Goal: Task Accomplishment & Management: Manage account settings

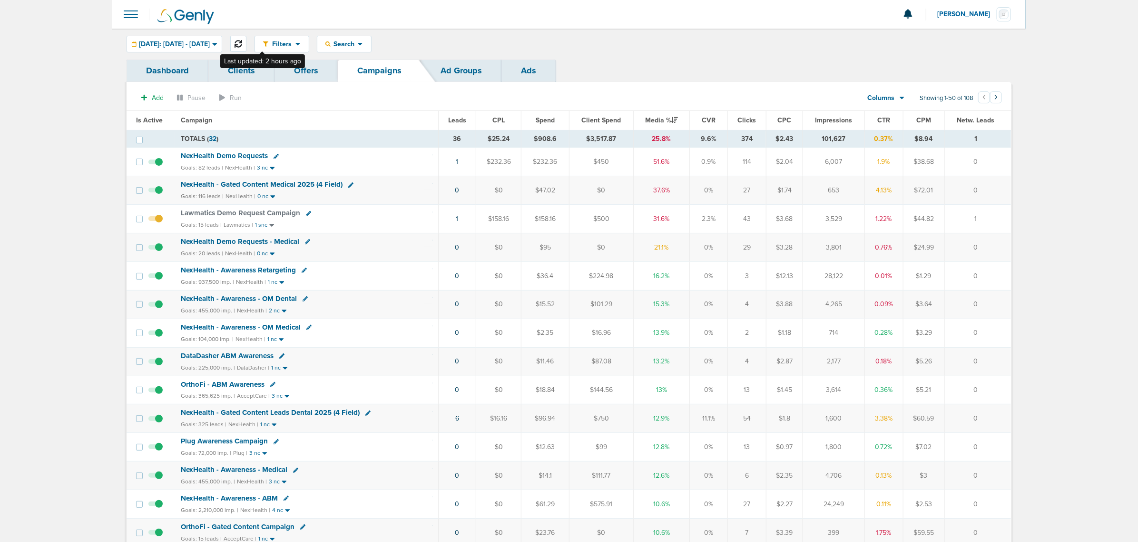
click at [242, 43] on icon at bounding box center [239, 44] width 8 height 8
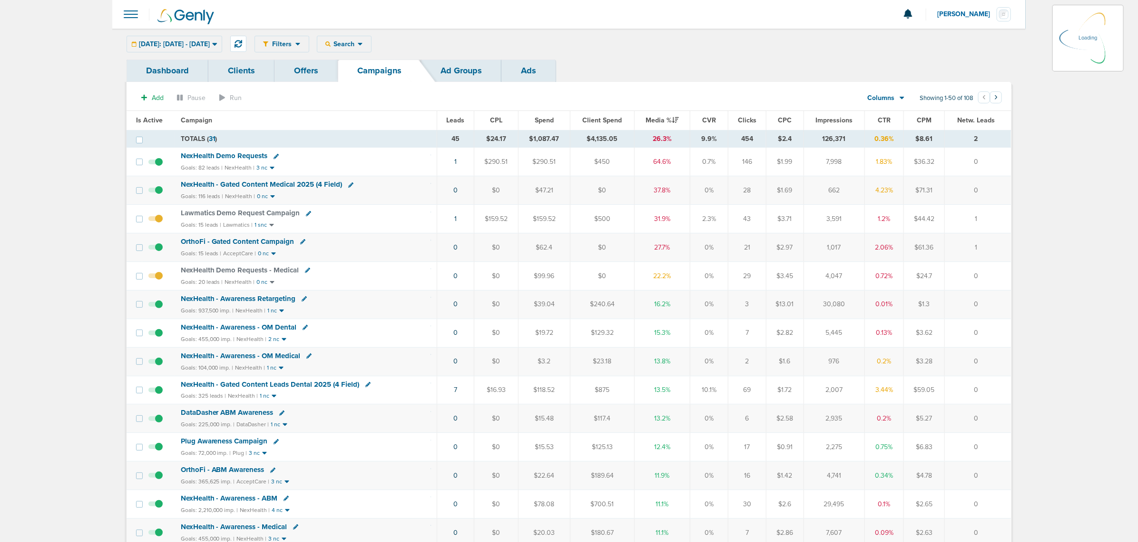
drag, startPoint x: 425, startPoint y: 222, endPoint x: 846, endPoint y: 217, distance: 421.1
click at [645, 220] on tr "Lawmatics Demo Request Campaign Goals: 15 leads | Lawmatics | 1 snc 1 $159.52 $…" at bounding box center [569, 219] width 885 height 29
drag, startPoint x: 846, startPoint y: 217, endPoint x: 1013, endPoint y: 225, distance: 166.7
click at [1004, 221] on td "1" at bounding box center [978, 219] width 66 height 29
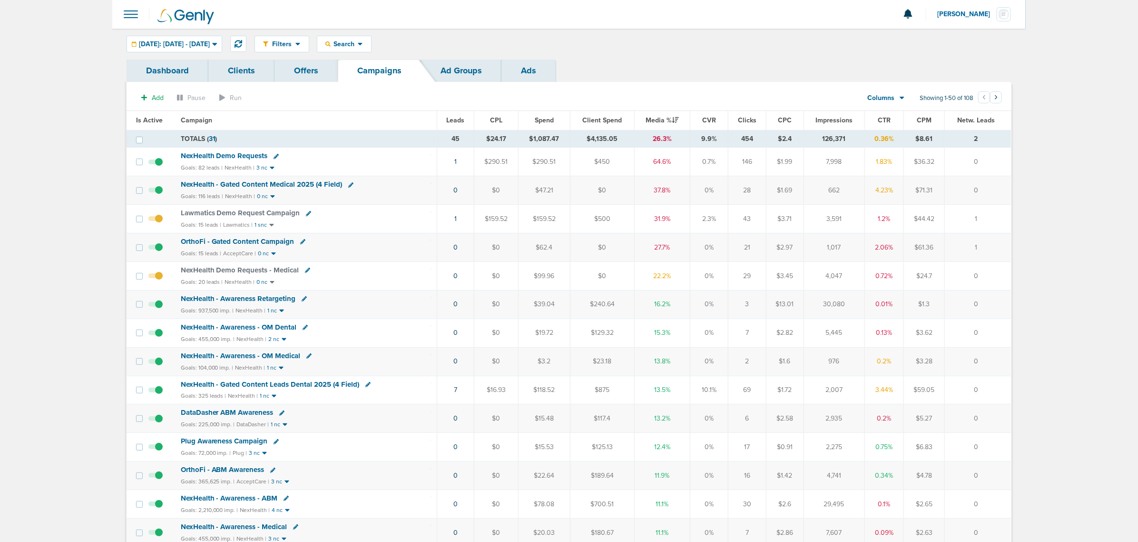
click at [300, 242] on icon at bounding box center [302, 241] width 5 height 5
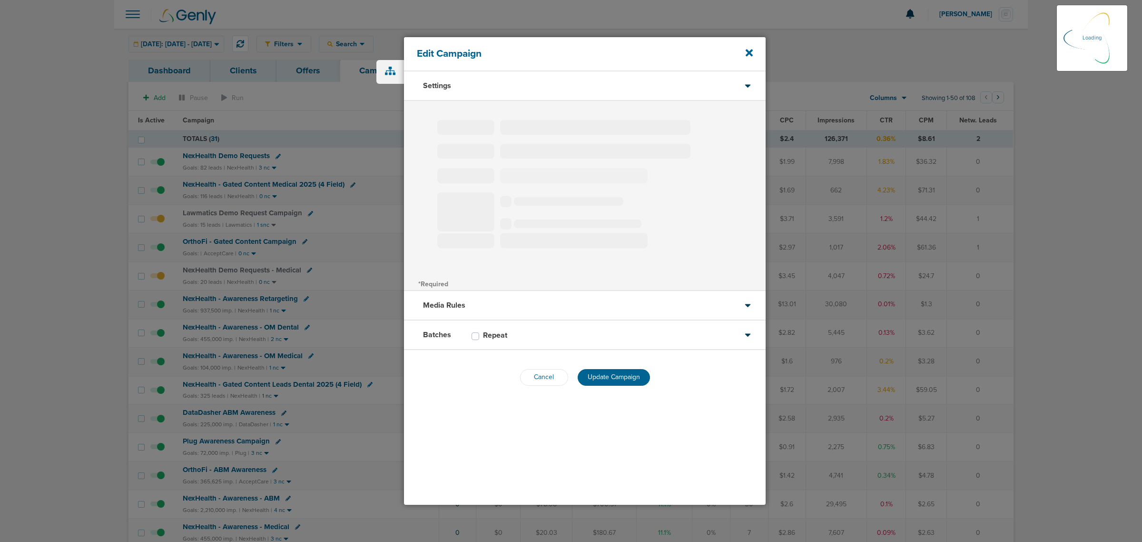
type input "OrthoFi - Gated Content Campaign"
select select "Leads"
radio input "true"
select select "readWrite"
select select "4"
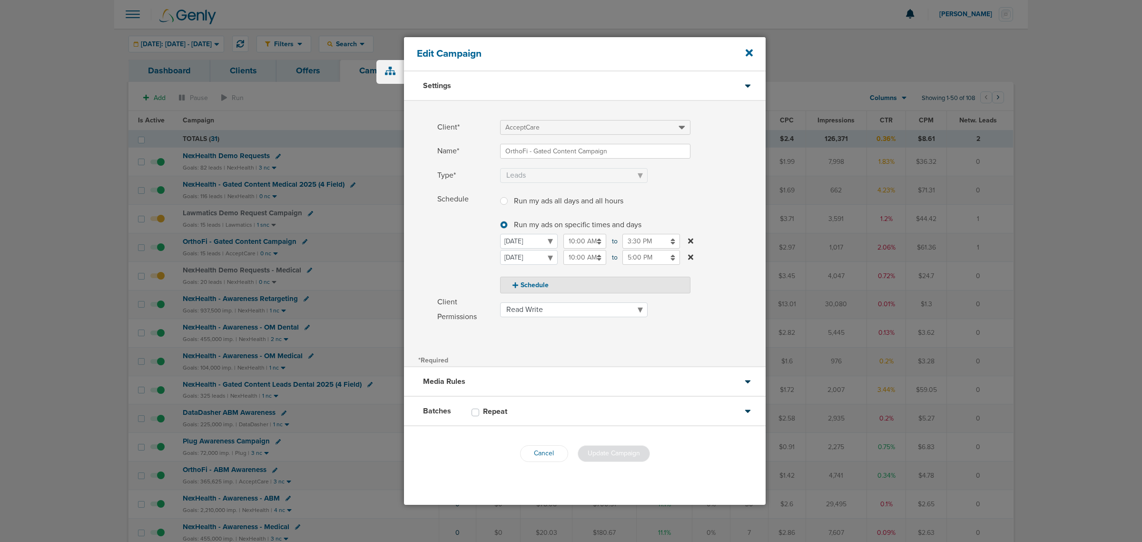
click at [744, 56] on div "Edit Campaign" at bounding box center [585, 54] width 362 height 34
click at [744, 53] on div "Edit Campaign" at bounding box center [585, 54] width 362 height 34
click at [753, 51] on div "Edit Campaign" at bounding box center [585, 54] width 362 height 34
click at [750, 52] on icon at bounding box center [749, 52] width 7 height 7
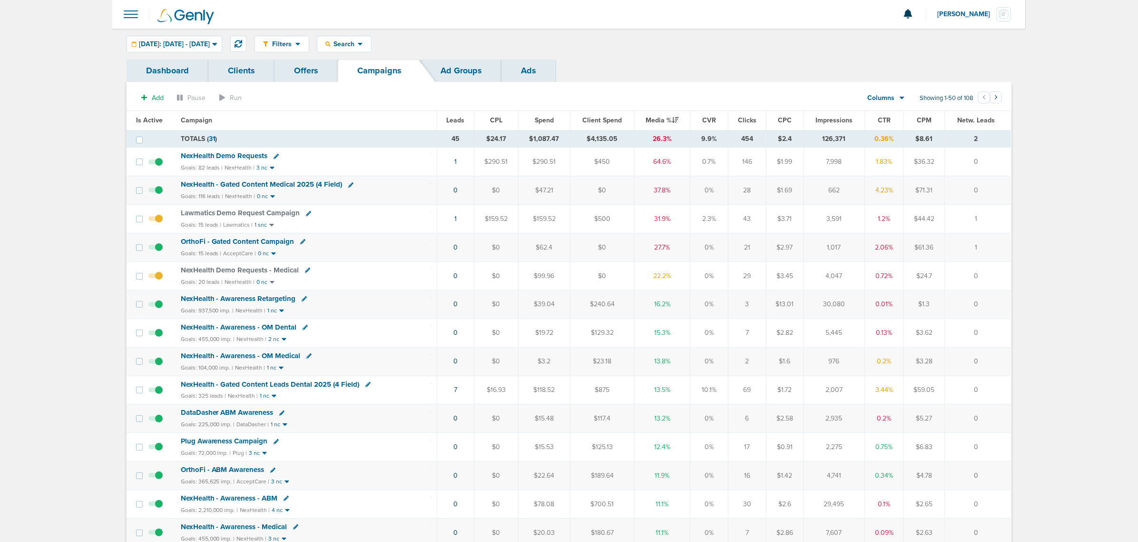
click at [300, 242] on icon at bounding box center [302, 241] width 5 height 5
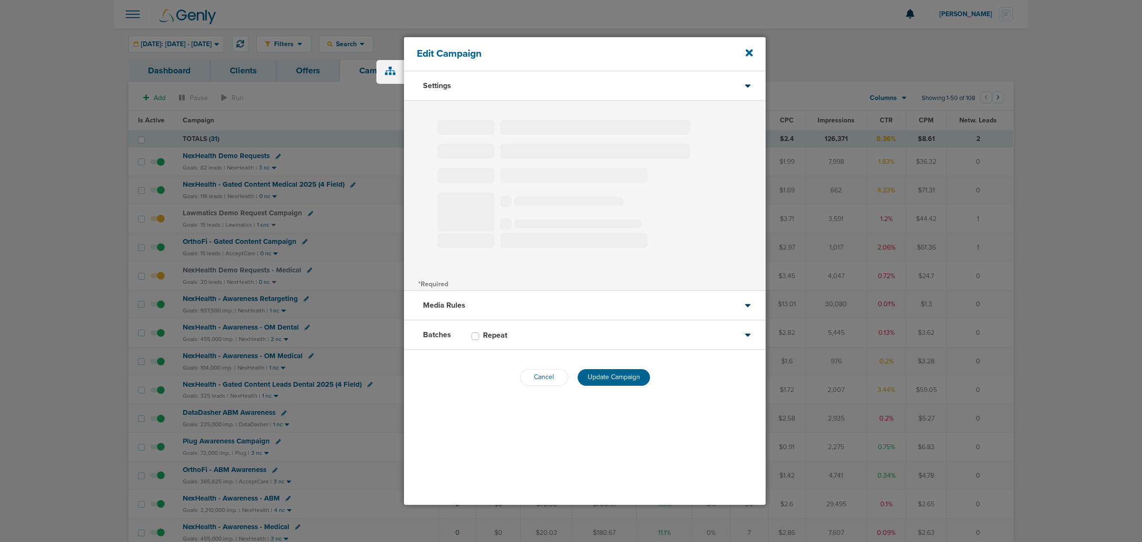
type input "OrthoFi - Gated Content Campaign"
select select "Leads"
radio input "true"
select select "readWrite"
select select "4"
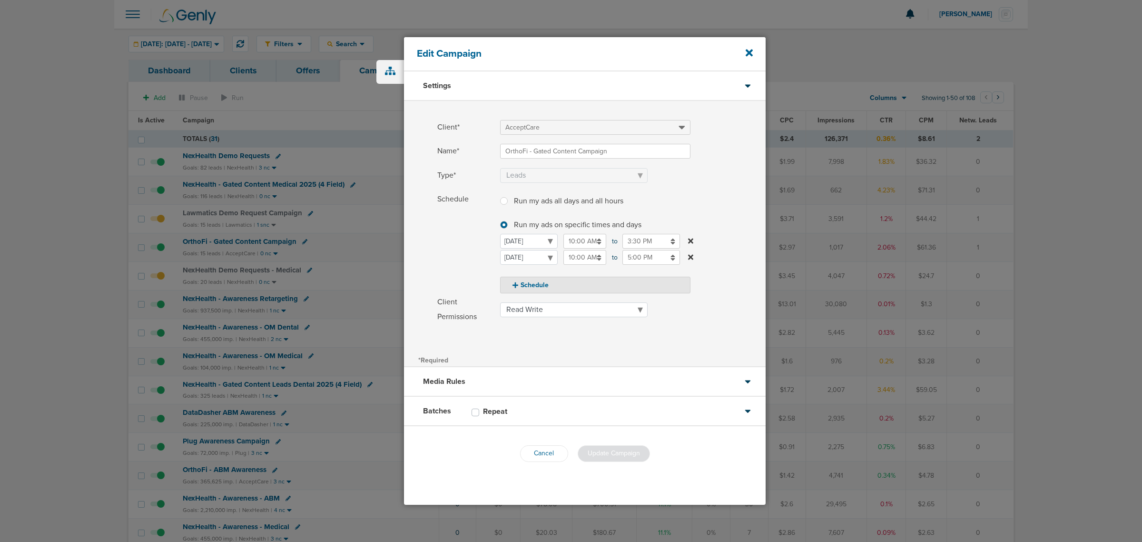
click at [635, 257] on input "5:00 PM" at bounding box center [651, 257] width 58 height 15
click at [626, 322] on icon at bounding box center [626, 325] width 9 height 6
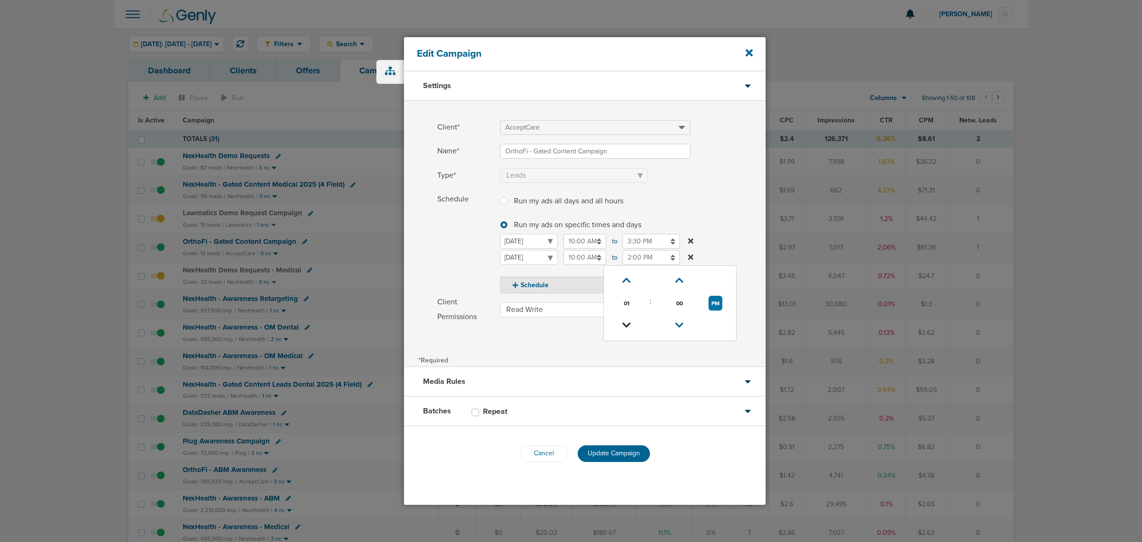
type input "1:00 PM"
click at [700, 347] on div "Client* AcceptCare Name* OrthoFi - Gated Content Campaign Type* Awareness Traff…" at bounding box center [585, 227] width 362 height 252
click at [612, 455] on span "Update Campaign" at bounding box center [614, 453] width 52 height 8
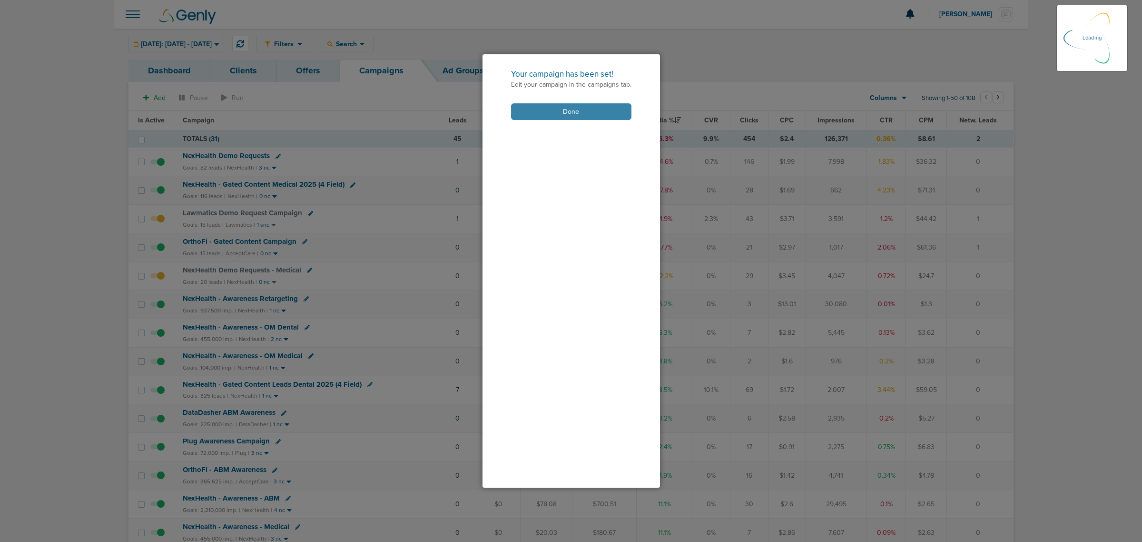
click at [602, 119] on button "Done" at bounding box center [571, 111] width 120 height 17
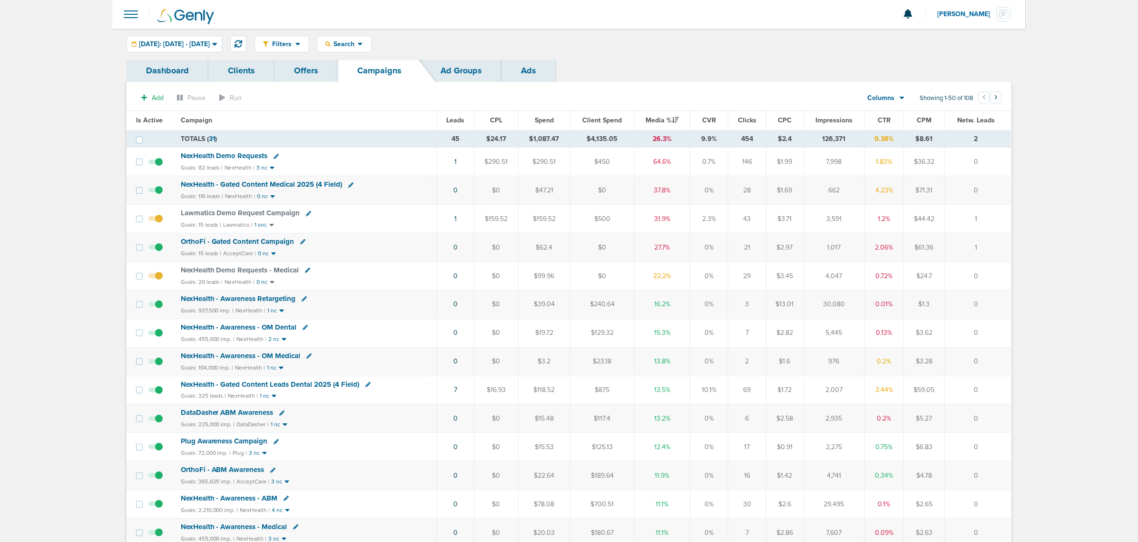
drag, startPoint x: 419, startPoint y: 157, endPoint x: 991, endPoint y: 162, distance: 571.5
click at [991, 162] on tr "NexHealth Demo Requests Goals: 82 leads | NexHealth | 3 nc 1 $290.51 $290.51 $4…" at bounding box center [569, 162] width 885 height 29
click at [991, 162] on td "0" at bounding box center [978, 162] width 66 height 29
click at [300, 182] on span "NexHealth - Gated Content Medical 2025 (4 Field)" at bounding box center [262, 184] width 162 height 9
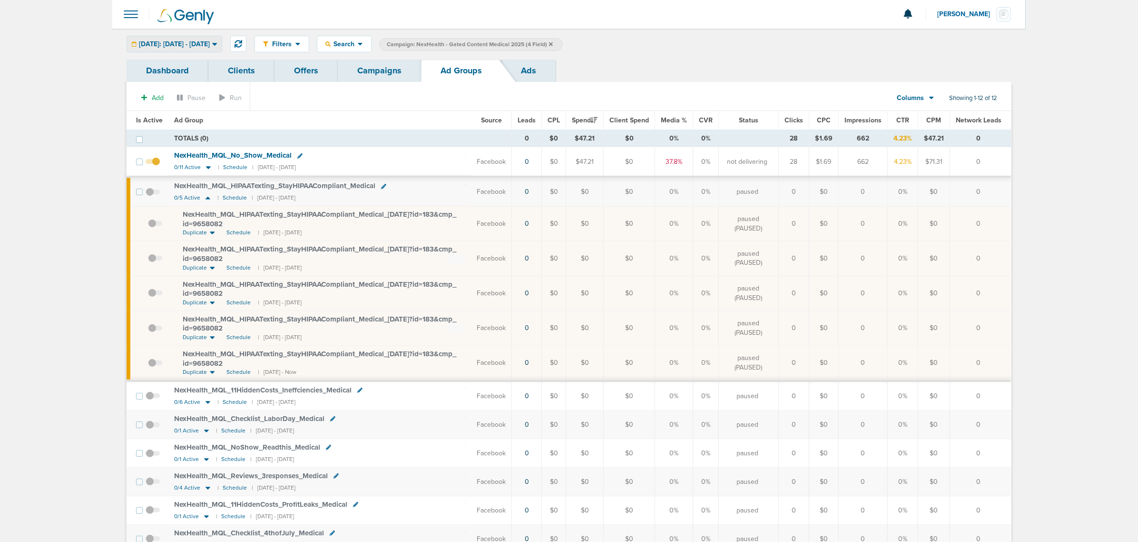
click at [222, 41] on div "[DATE]: [DATE] - [DATE]" at bounding box center [174, 44] width 95 height 16
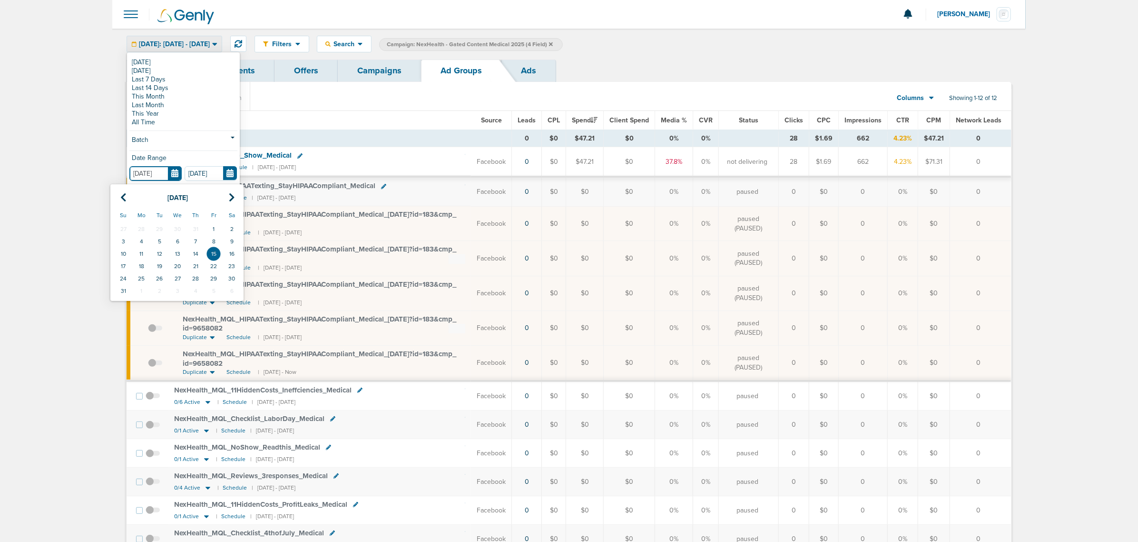
click at [173, 172] on input "[DATE]" at bounding box center [155, 173] width 52 height 15
click at [117, 198] on th at bounding box center [123, 198] width 18 height 20
click at [124, 224] on td "1" at bounding box center [123, 229] width 18 height 12
type input "[DATE]"
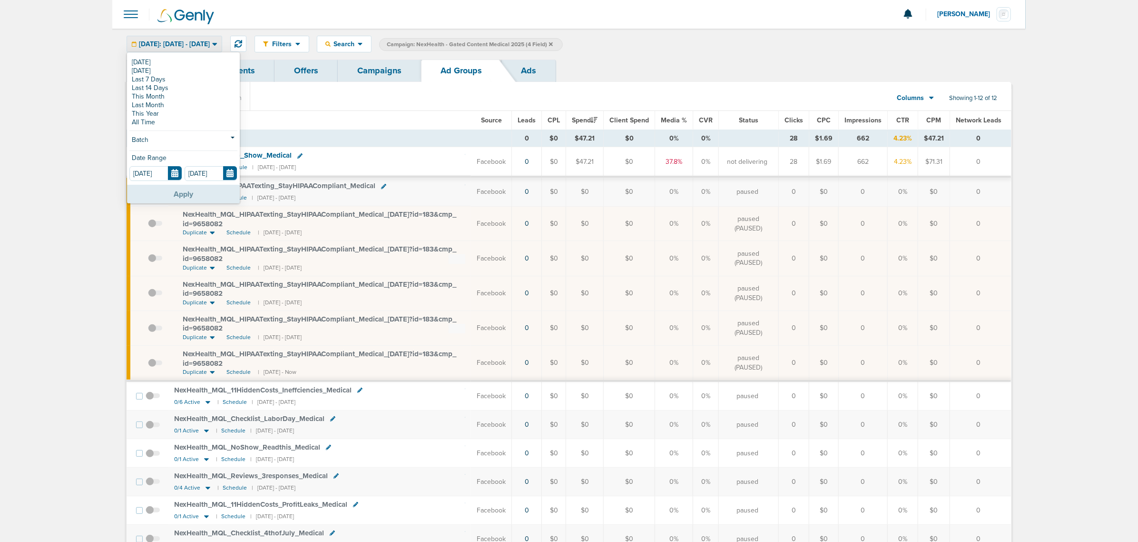
click at [194, 195] on button "Apply" at bounding box center [183, 194] width 113 height 19
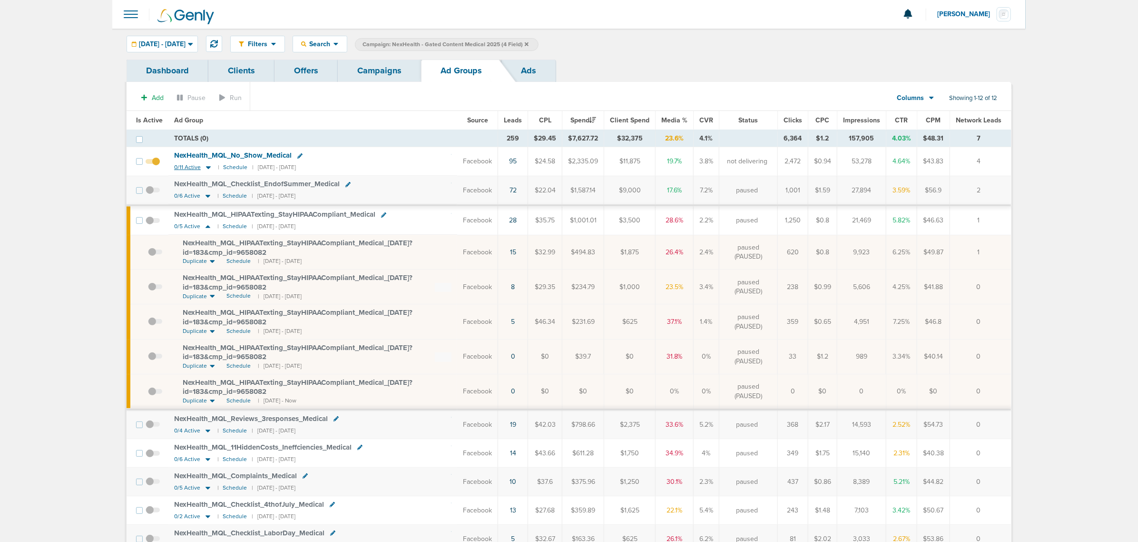
click at [206, 167] on icon at bounding box center [208, 168] width 5 height 3
click at [255, 153] on span "NexHealth_ MQL_ No_ Show_ Medical" at bounding box center [233, 155] width 118 height 9
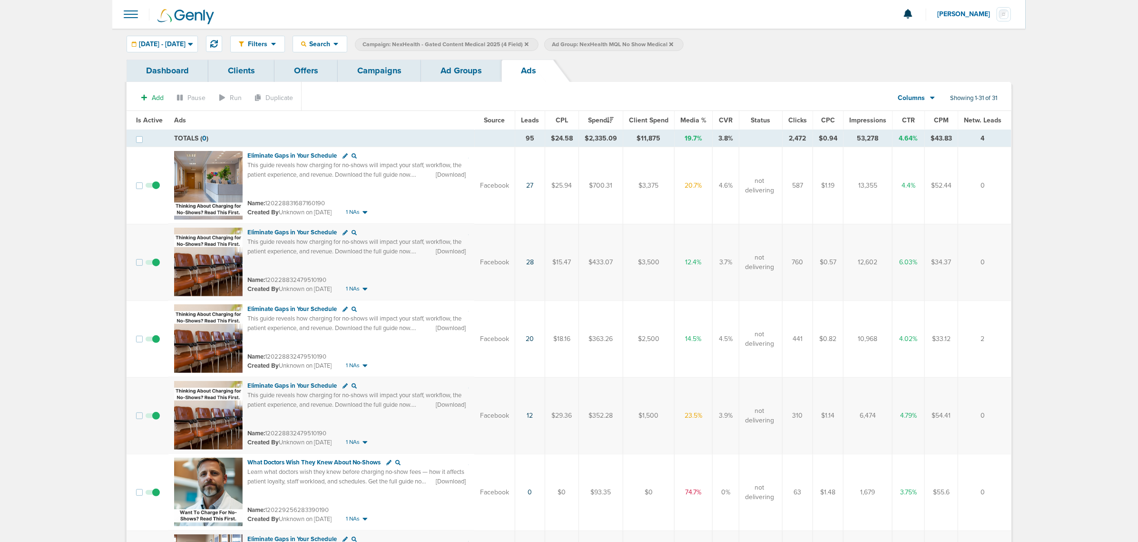
click at [530, 119] on span "Leads" at bounding box center [530, 120] width 18 height 8
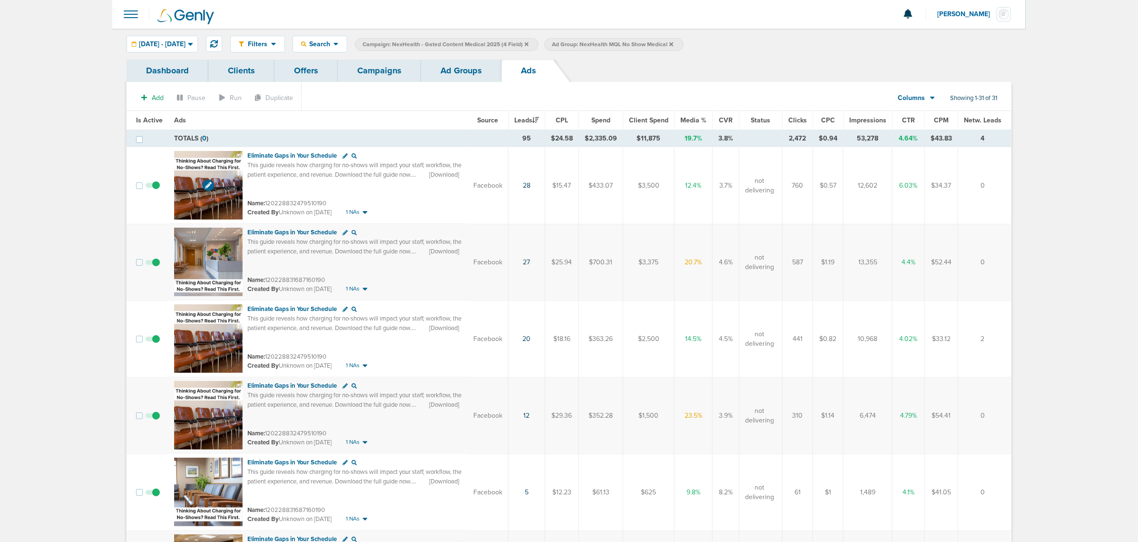
click at [215, 161] on img at bounding box center [208, 185] width 69 height 69
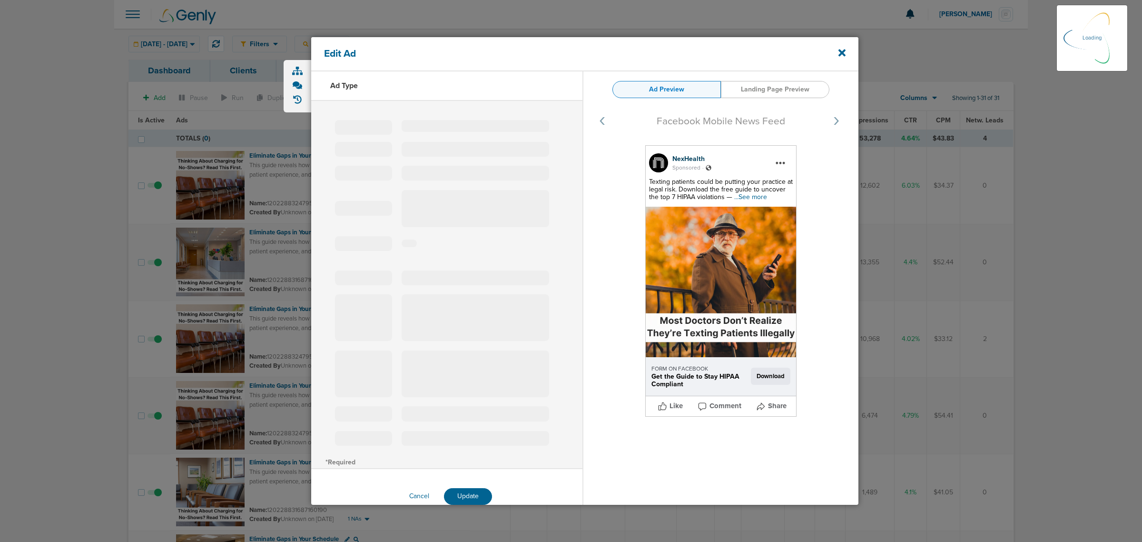
select select "learn_more"
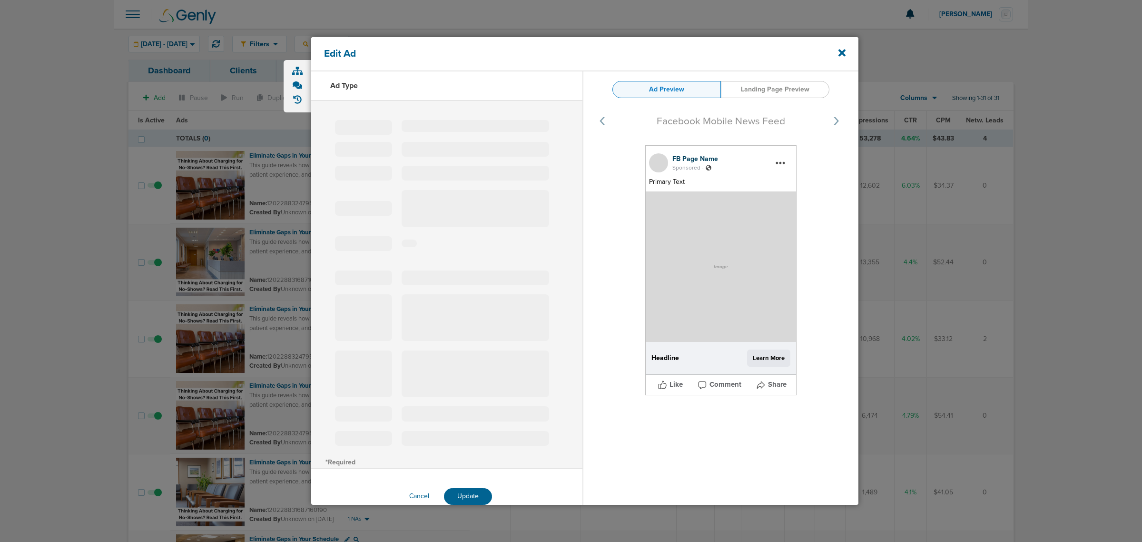
type input "120228832479510190"
type input "Eliminate Gaps in Your Schedule"
type textarea "This guide reveals how charging for no-shows will impact your staff, workflow, …"
select select "download"
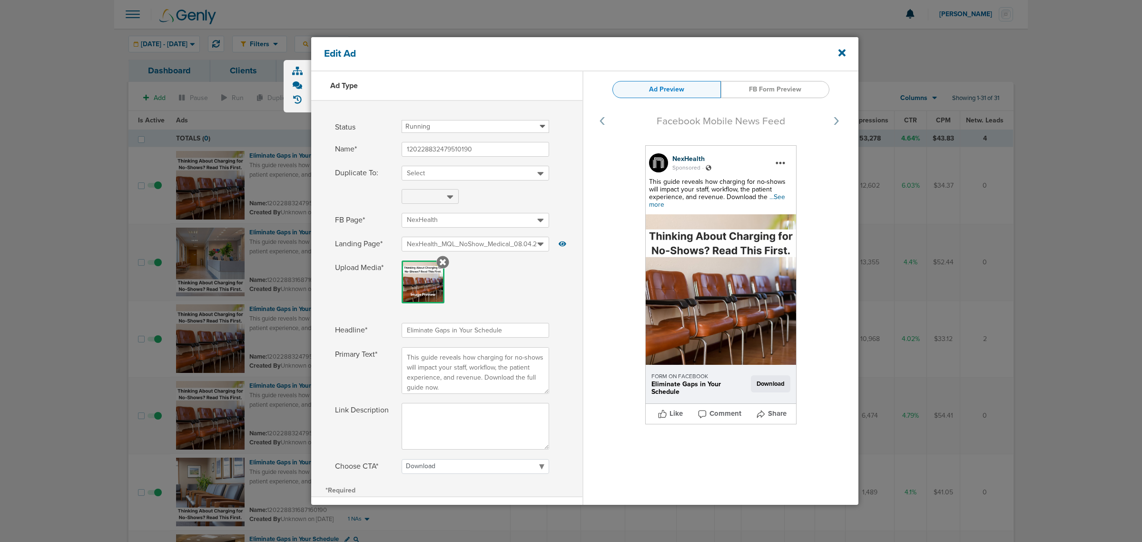
click at [779, 194] on span "...See more" at bounding box center [717, 201] width 136 height 16
drag, startPoint x: 697, startPoint y: 208, endPoint x: 646, endPoint y: 181, distance: 58.1
click at [646, 181] on div "NexHealth Sponsored . This guide reveals how charging for no-shows will impact …" at bounding box center [720, 284] width 151 height 279
copy div "This guide reveals how charging for no-shows will impact your staff, workflow, …"
